Goal: Information Seeking & Learning: Find specific page/section

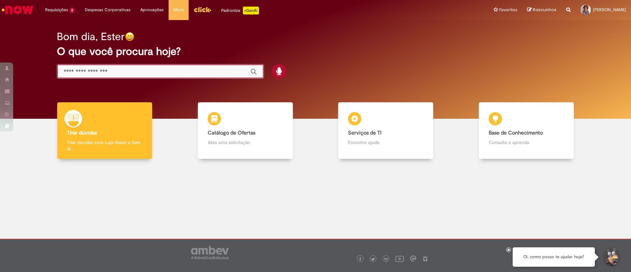
click at [133, 73] on input "Basta digitar aqui" at bounding box center [154, 72] width 180 height 8
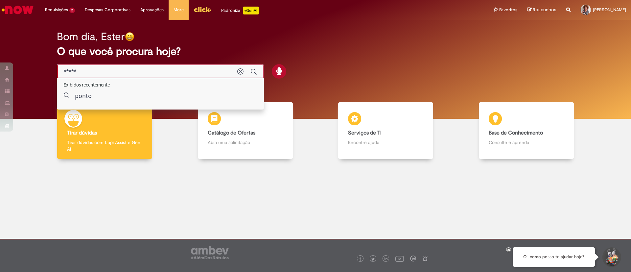
type input "*****"
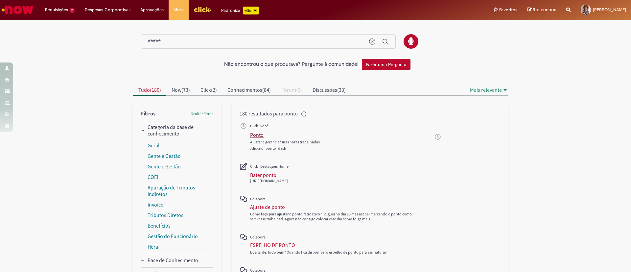
click at [252, 137] on div "Ponto" at bounding box center [256, 135] width 13 height 7
click at [266, 205] on div "Ajuste de ponto" at bounding box center [267, 207] width 35 height 7
